Goal: Information Seeking & Learning: Compare options

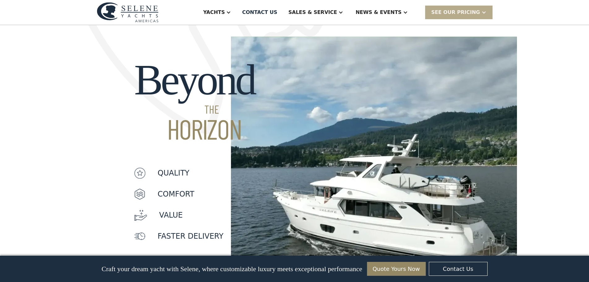
scroll to position [495, 0]
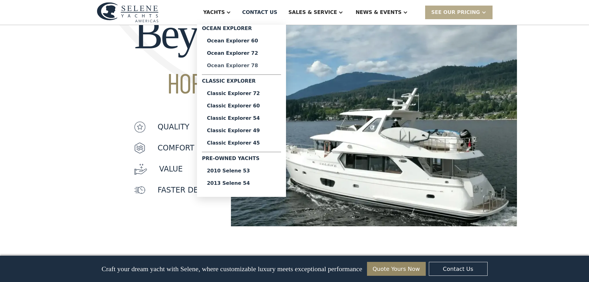
click at [265, 67] on div "Ocean Explorer 78" at bounding box center [241, 65] width 69 height 5
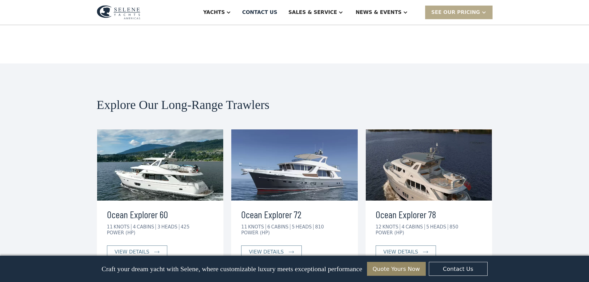
scroll to position [1113, 0]
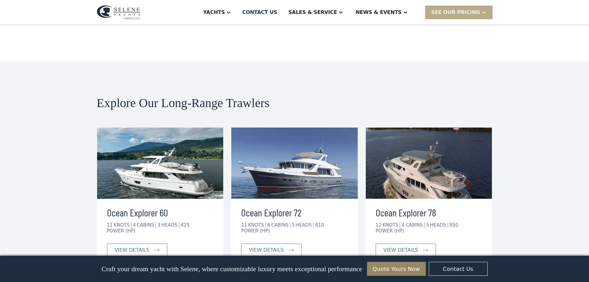
click at [301, 127] on img at bounding box center [294, 162] width 127 height 71
click at [271, 246] on div "view details" at bounding box center [266, 249] width 35 height 7
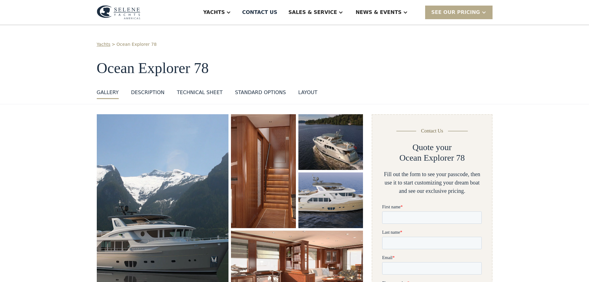
click at [198, 92] on div "Technical sheet" at bounding box center [200, 92] width 46 height 7
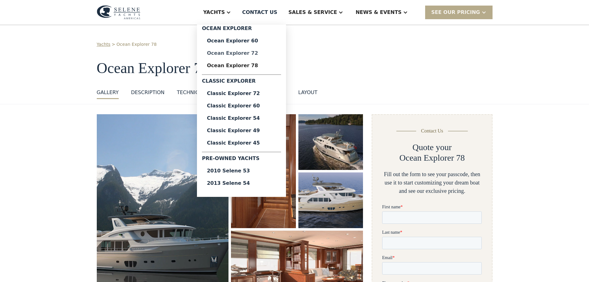
click at [264, 51] on div "Ocean Explorer 72" at bounding box center [241, 53] width 69 height 5
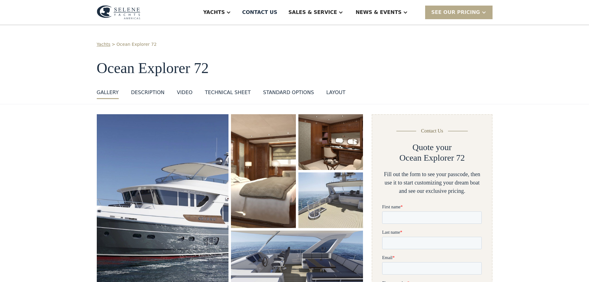
click at [227, 90] on div "Technical sheet" at bounding box center [228, 92] width 46 height 7
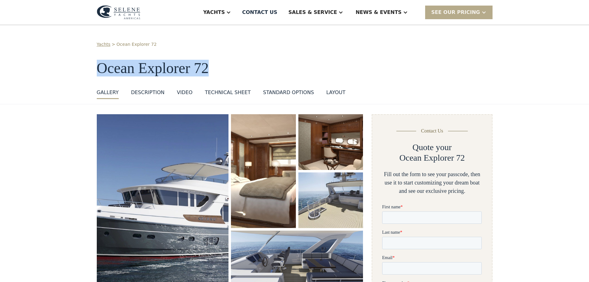
drag, startPoint x: 124, startPoint y: 68, endPoint x: 216, endPoint y: 67, distance: 92.2
click at [216, 67] on h1 "Ocean Explorer 72" at bounding box center [295, 68] width 396 height 16
copy h1 "Ocean Explorer 72"
